Goal: Task Accomplishment & Management: Use online tool/utility

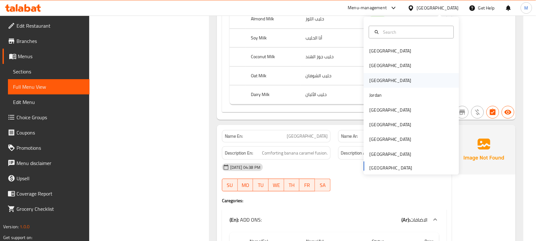
scroll to position [9363, 0]
click at [406, 64] on div "[GEOGRAPHIC_DATA]" at bounding box center [411, 65] width 95 height 15
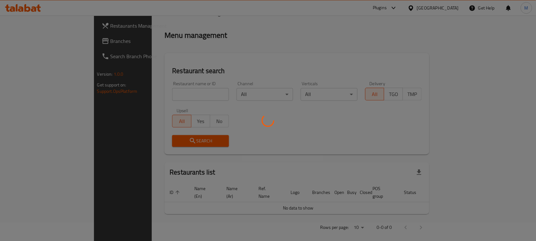
scroll to position [232, 0]
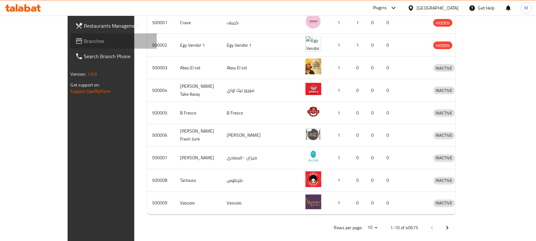
click at [84, 42] on span "Branches" at bounding box center [118, 41] width 68 height 8
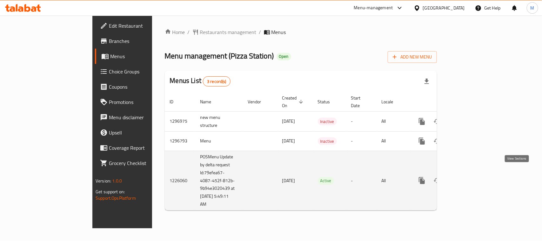
click at [472, 177] on icon "enhanced table" at bounding box center [468, 181] width 8 height 8
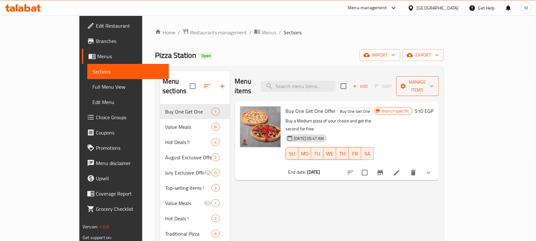
click at [434, 79] on span "Manage items" at bounding box center [417, 86] width 32 height 16
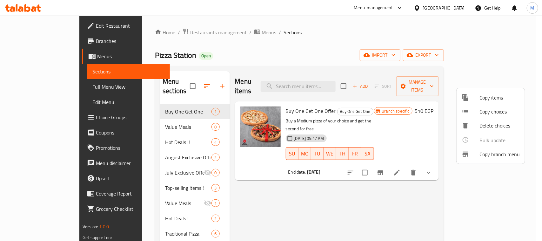
click at [482, 151] on span "Copy branch menu" at bounding box center [500, 154] width 40 height 8
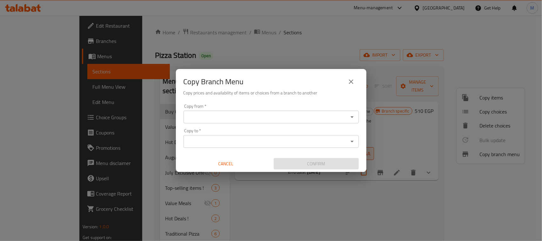
click at [336, 118] on input "Copy from   *" at bounding box center [265, 116] width 161 height 9
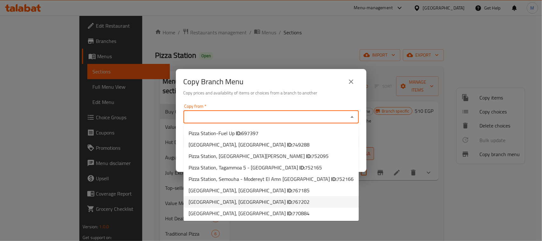
scroll to position [69, 0]
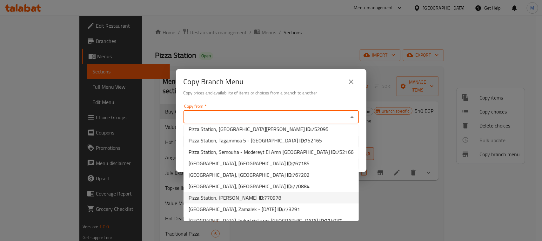
click at [313, 192] on li "Pizza Station, Sidi Besher Bahary ID: 770978" at bounding box center [271, 197] width 175 height 11
type input "Pizza Station, Sidi Besher Bahary"
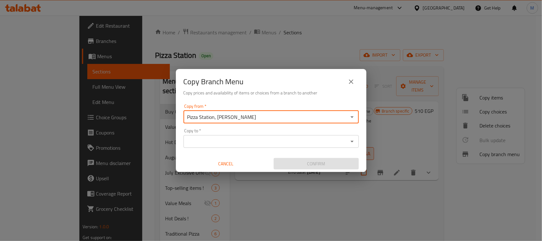
click at [340, 144] on input "Copy to   *" at bounding box center [265, 141] width 161 height 9
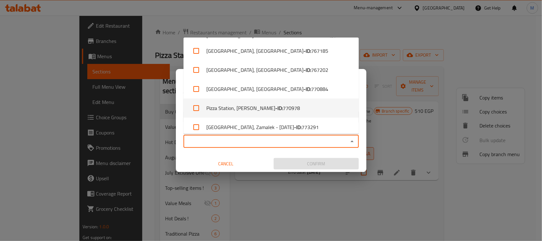
scroll to position [175, 0]
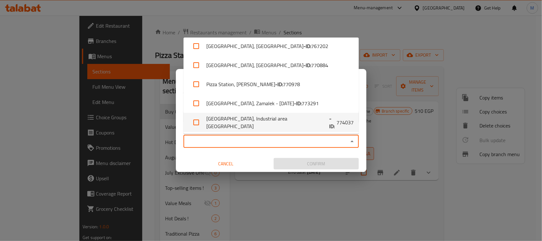
click at [337, 124] on span "774037" at bounding box center [345, 122] width 17 height 8
checkbox input "true"
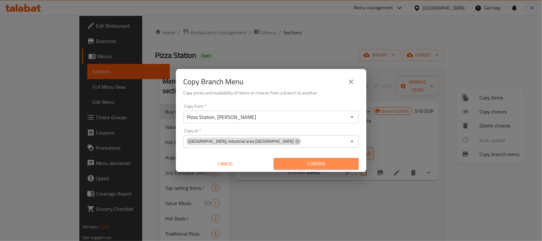
click at [314, 160] on span "Confirm" at bounding box center [316, 164] width 75 height 8
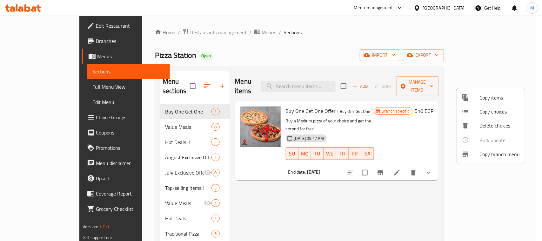
click at [486, 158] on span "Copy branch menu" at bounding box center [500, 154] width 40 height 8
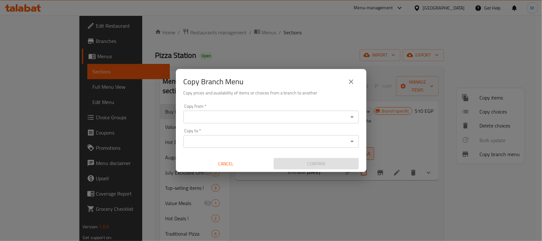
click at [344, 118] on input "Copy from   *" at bounding box center [265, 116] width 161 height 9
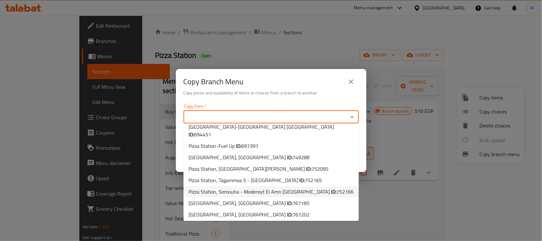
scroll to position [69, 0]
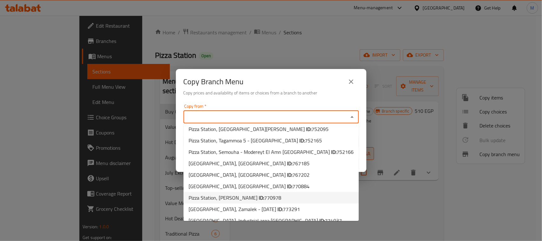
click at [294, 192] on li "Pizza Station, Sidi Besher Bahary ID: 770978" at bounding box center [271, 197] width 175 height 11
type input "Pizza Station, Sidi Besher Bahary"
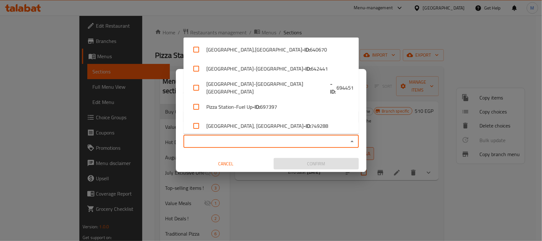
click at [325, 138] on input "Copy to   *" at bounding box center [265, 141] width 161 height 9
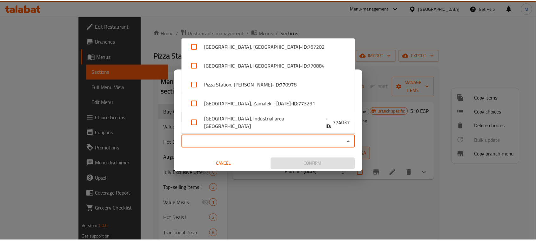
scroll to position [175, 0]
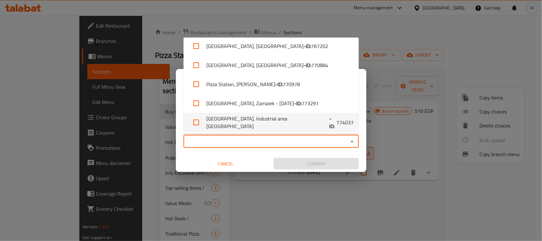
click at [337, 123] on span "774037" at bounding box center [345, 122] width 17 height 8
checkbox input "true"
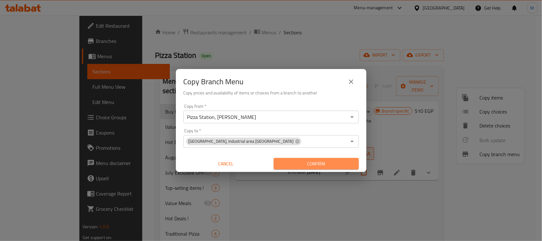
click at [320, 163] on span "Confirm" at bounding box center [316, 164] width 75 height 8
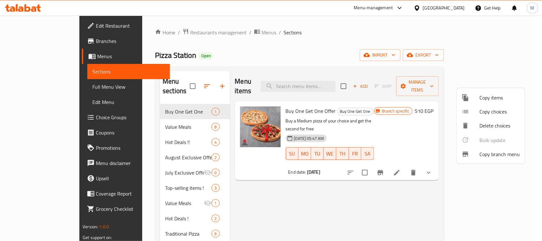
click at [34, 5] on div at bounding box center [271, 120] width 542 height 241
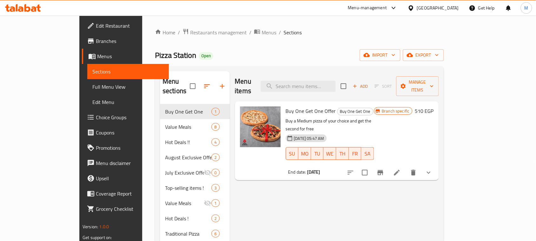
click at [37, 7] on icon at bounding box center [38, 7] width 4 height 7
